Goal: Find specific page/section: Find specific page/section

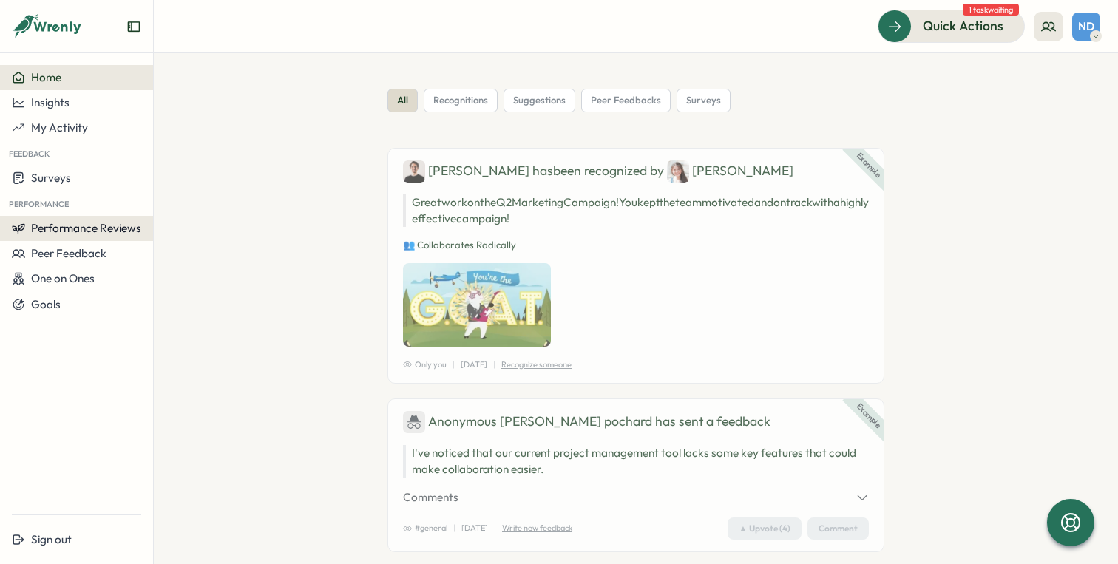
click at [118, 229] on span "Performance Reviews" at bounding box center [86, 228] width 110 height 14
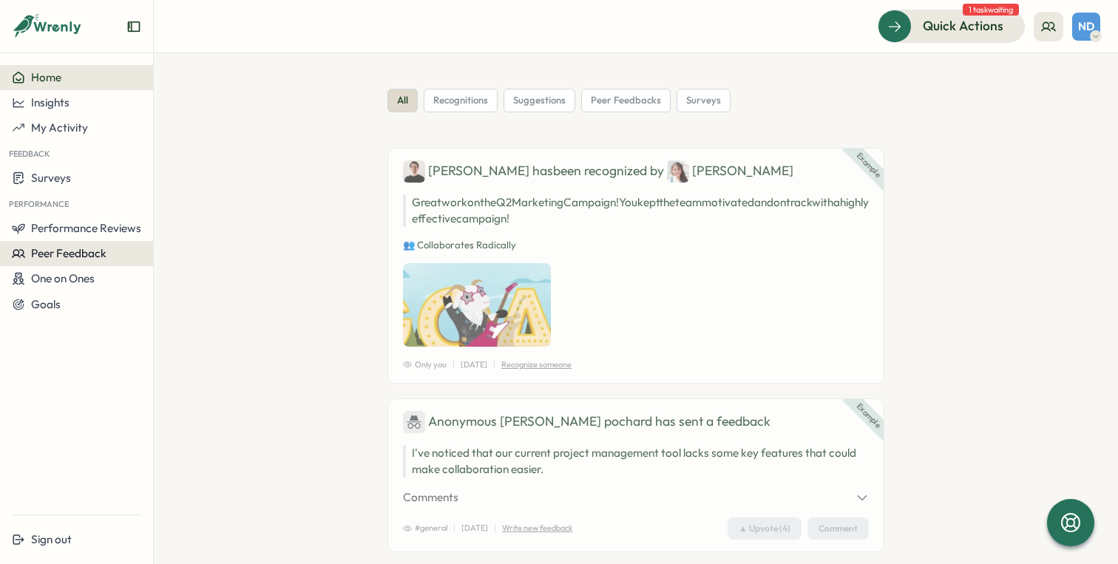
click at [82, 251] on span "Peer Feedback" at bounding box center [68, 253] width 75 height 14
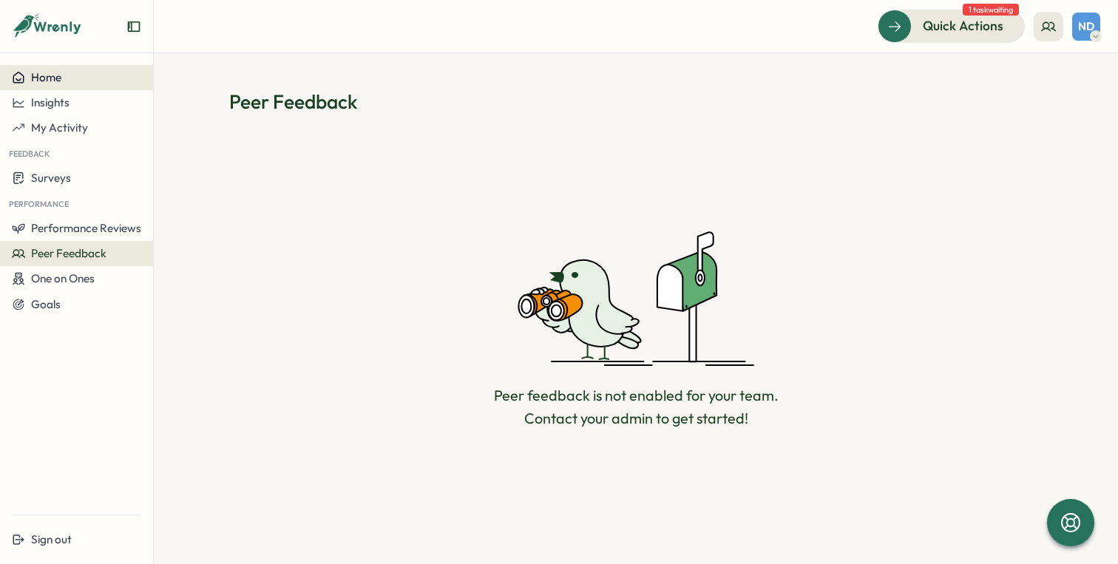
click at [56, 82] on span "Home" at bounding box center [46, 77] width 30 height 14
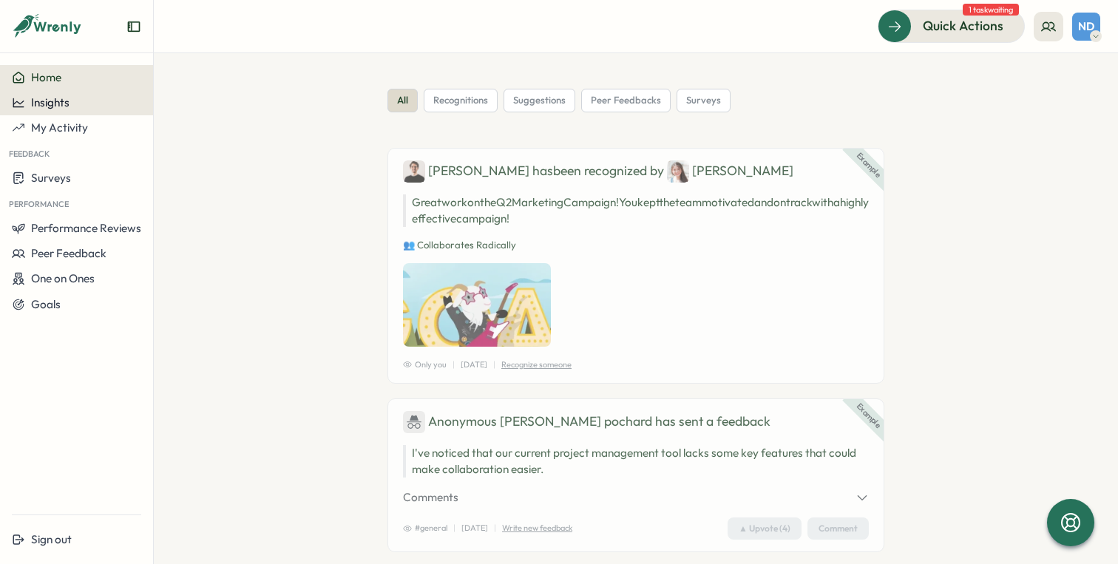
click at [57, 104] on span "Insights" at bounding box center [50, 102] width 38 height 14
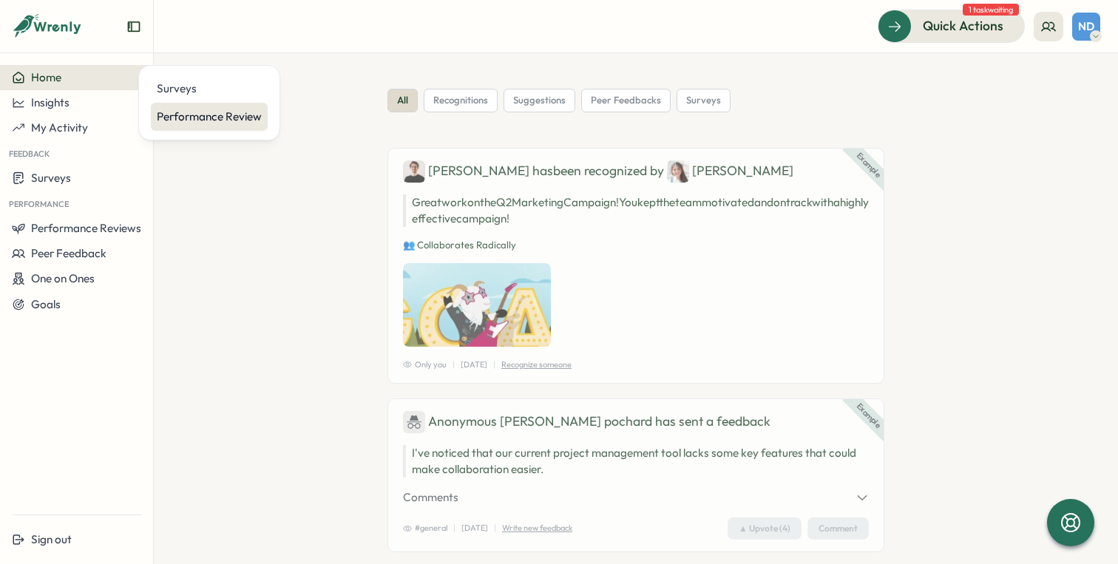
click at [194, 116] on div "Performance Review" at bounding box center [209, 117] width 105 height 16
